Goal: Transaction & Acquisition: Obtain resource

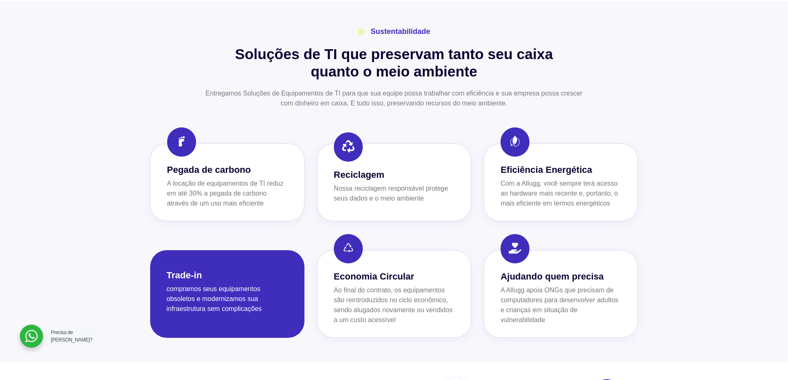
scroll to position [1283, 0]
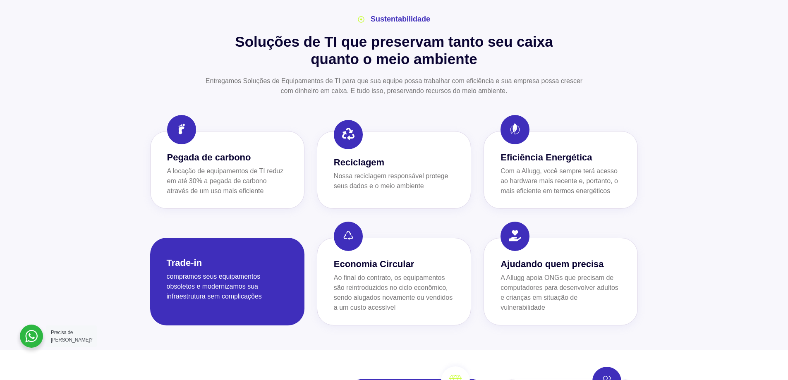
click at [667, 113] on div at bounding box center [394, 169] width 788 height 361
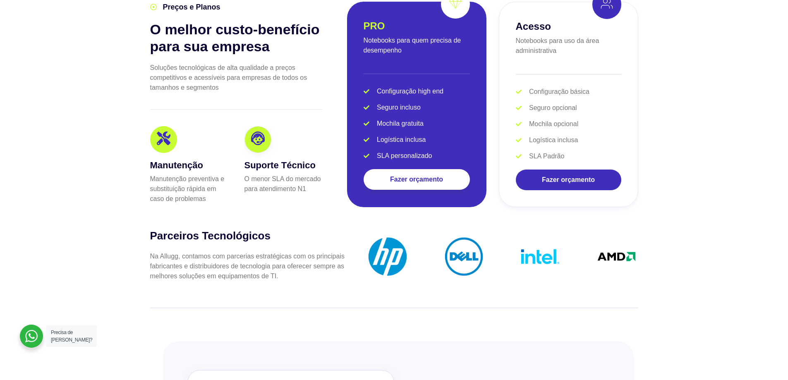
scroll to position [1655, 0]
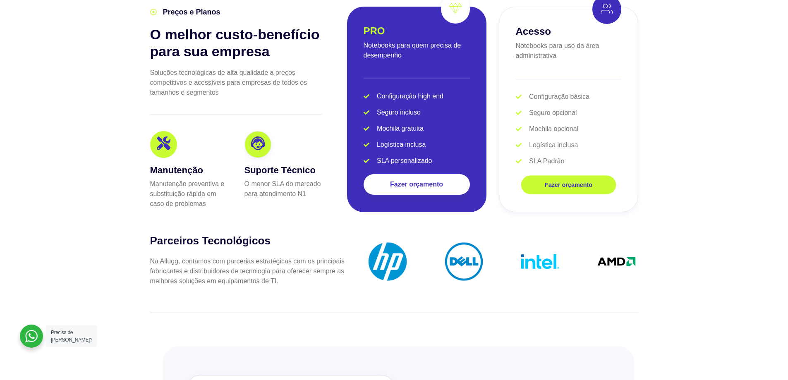
click at [556, 176] on link "Fazer orçamento" at bounding box center [568, 185] width 95 height 19
